Goal: Transaction & Acquisition: Download file/media

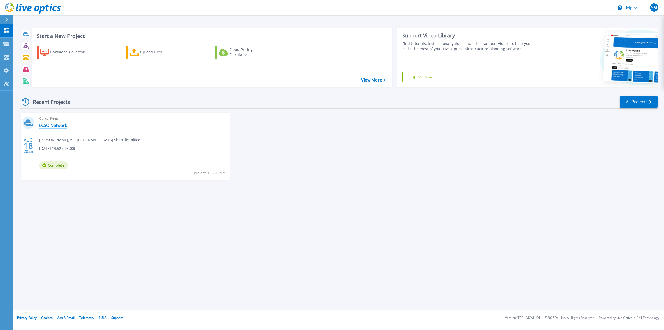
click at [48, 124] on link "LCSO Network" at bounding box center [53, 125] width 28 height 5
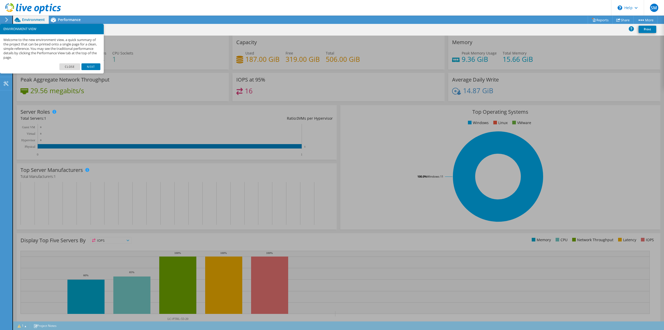
click at [93, 66] on link "Next" at bounding box center [90, 66] width 19 height 7
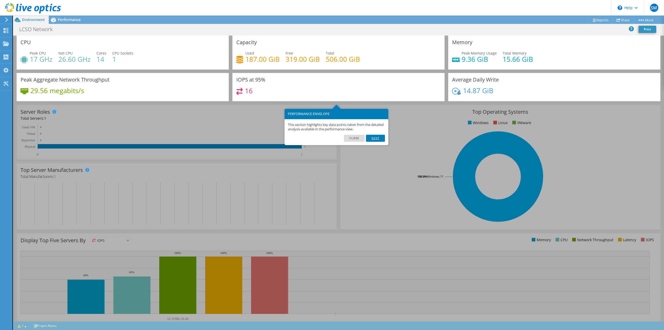
click at [373, 136] on link "Next" at bounding box center [375, 138] width 19 height 7
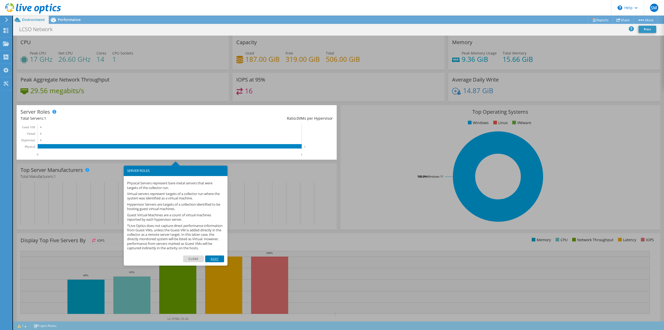
click at [214, 261] on link "Next" at bounding box center [214, 258] width 19 height 7
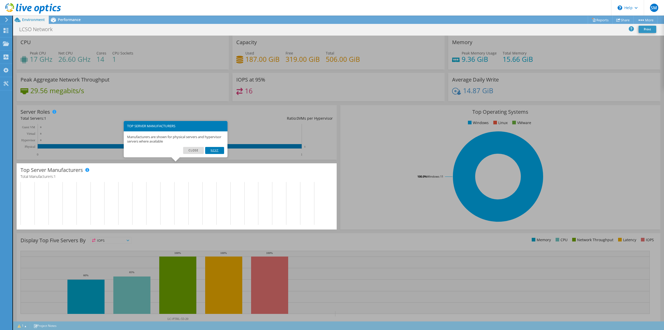
click at [218, 149] on link "Next" at bounding box center [214, 150] width 19 height 7
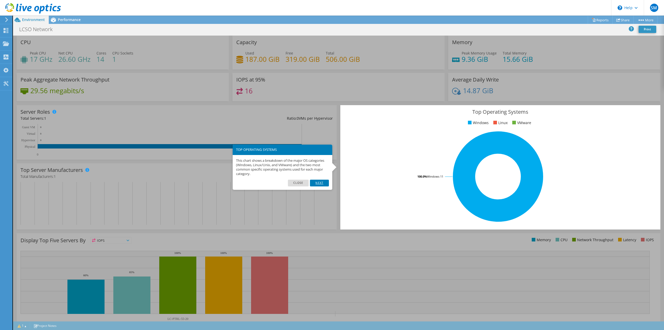
click at [323, 182] on link "Next" at bounding box center [319, 182] width 19 height 7
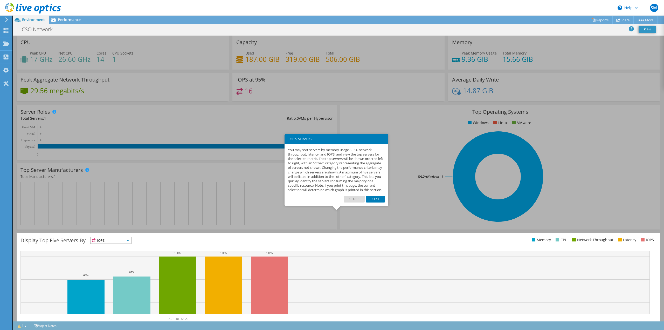
scroll to position [17, 0]
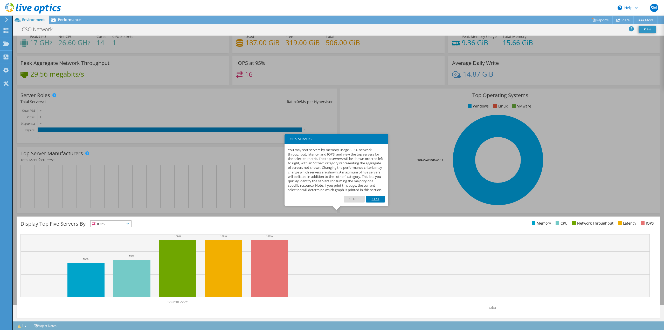
click at [378, 202] on link "Next" at bounding box center [375, 199] width 19 height 7
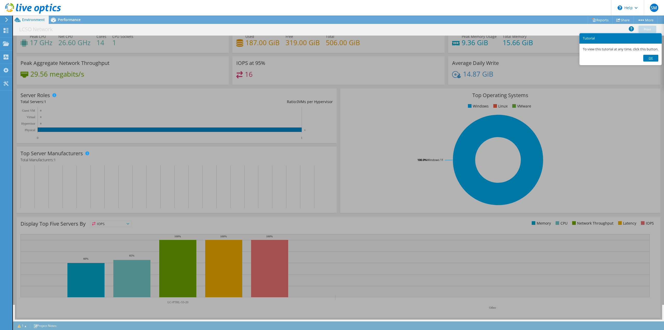
click at [655, 58] on link "Ok" at bounding box center [650, 58] width 15 height 7
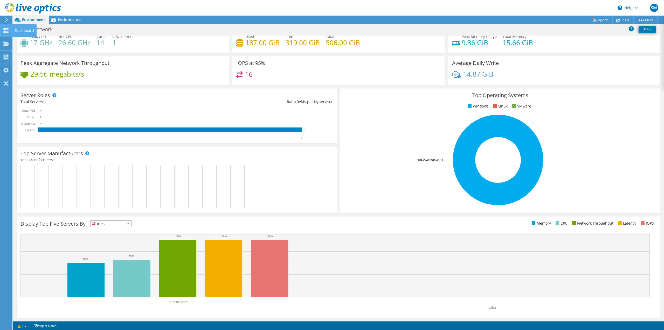
click at [7, 30] on use at bounding box center [6, 30] width 5 height 5
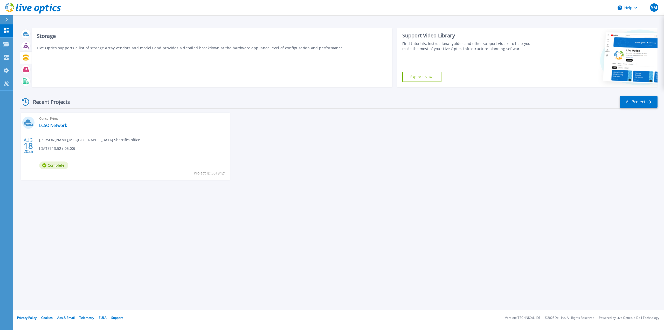
click at [27, 59] on icon at bounding box center [26, 57] width 6 height 6
click at [26, 73] on div at bounding box center [25, 69] width 9 height 9
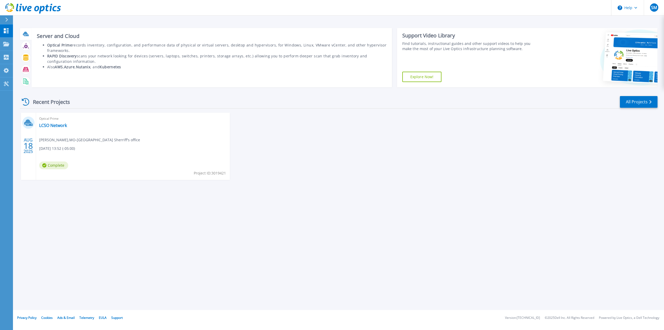
click at [26, 34] on icon at bounding box center [25, 34] width 5 height 4
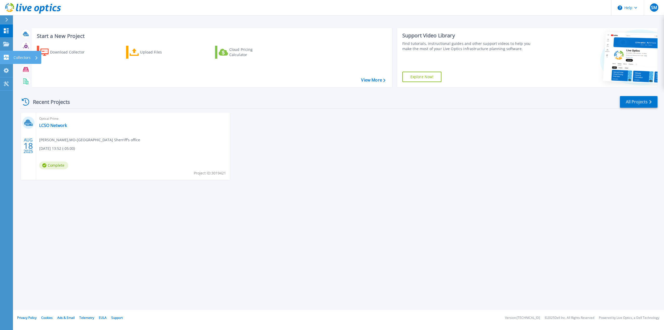
click at [4, 56] on icon at bounding box center [6, 57] width 6 height 5
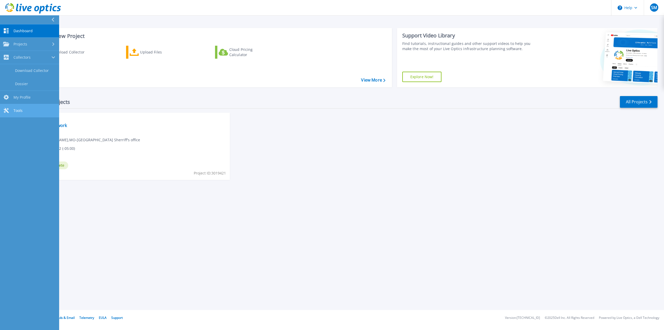
click at [16, 109] on span "Tools" at bounding box center [17, 110] width 9 height 5
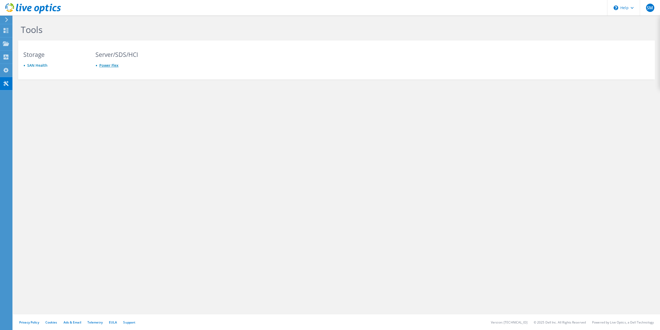
click at [108, 64] on link "Power Flex" at bounding box center [108, 65] width 19 height 5
click at [6, 28] on icon at bounding box center [6, 30] width 6 height 5
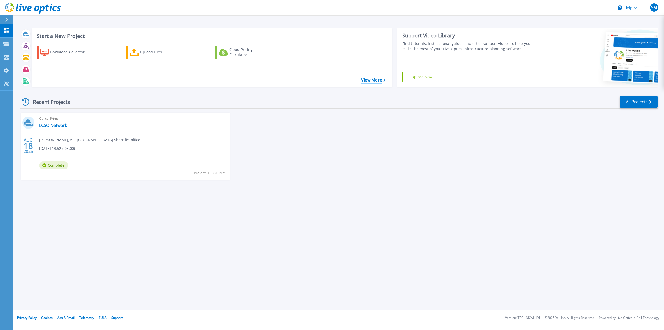
click at [366, 81] on link "View More" at bounding box center [373, 80] width 24 height 5
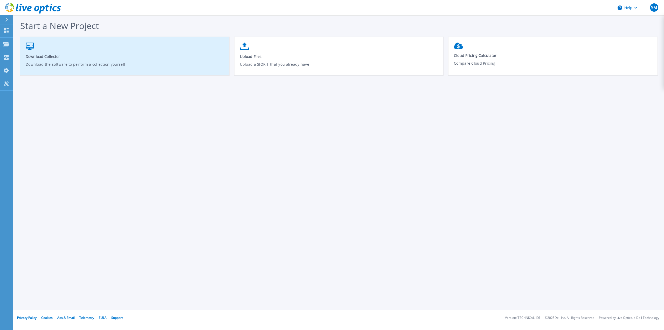
click at [91, 54] on span "Download Collector" at bounding box center [125, 56] width 198 height 5
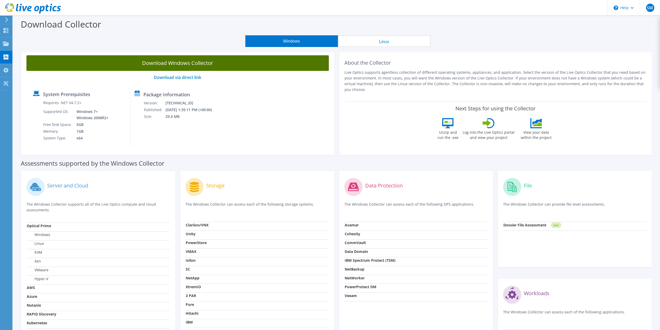
click at [161, 62] on link "Download Windows Collector" at bounding box center [177, 63] width 302 height 16
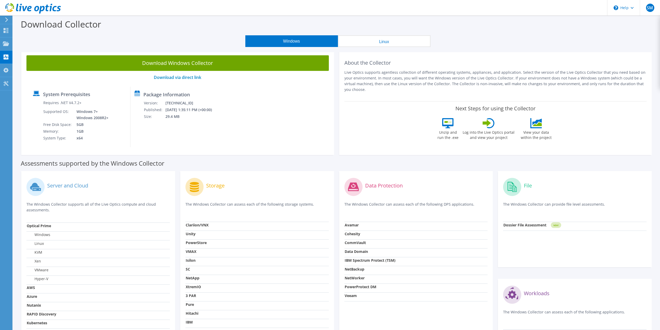
click at [592, 37] on div "Windows Linux" at bounding box center [337, 41] width 639 height 12
click at [307, 105] on div "System Prerequisites Requires .NET V4.7.2+ Supported OS: Windows 7+ Windows 200…" at bounding box center [177, 117] width 297 height 60
